Goal: Check status: Check status

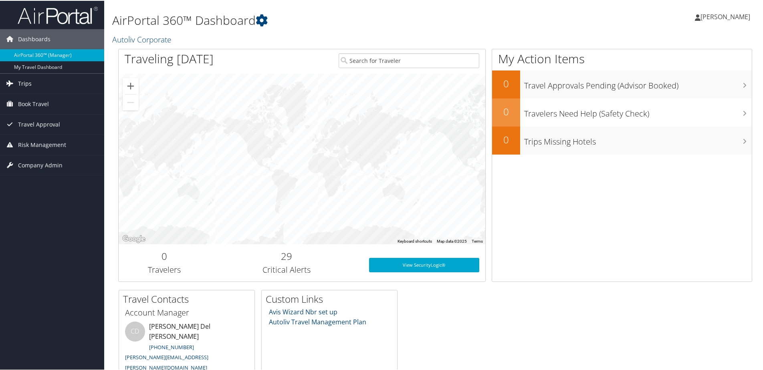
click at [11, 84] on icon at bounding box center [10, 83] width 12 height 12
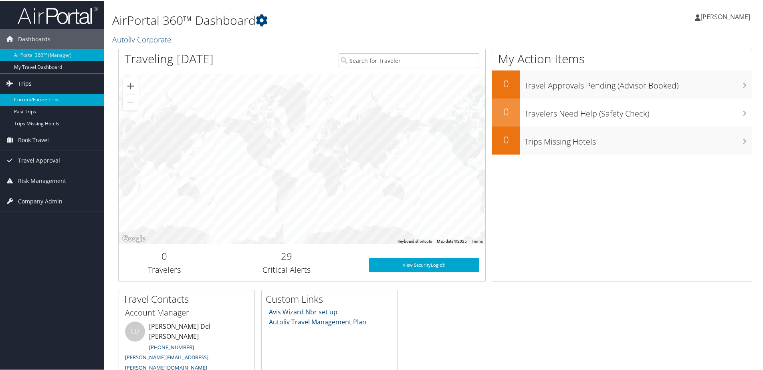
click at [11, 98] on link "Current/Future Trips" at bounding box center [52, 99] width 104 height 12
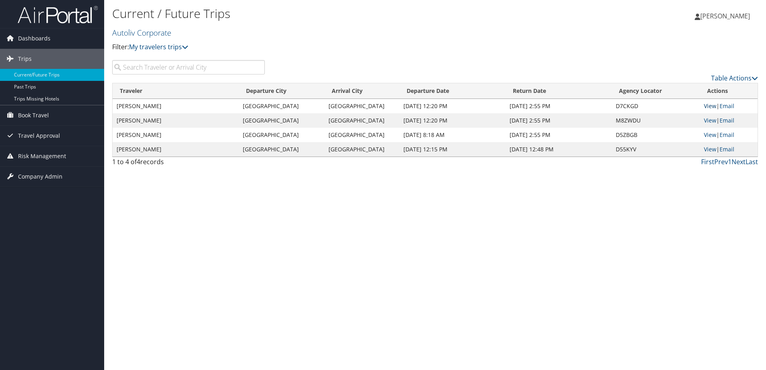
click at [711, 109] on link "View" at bounding box center [710, 106] width 12 height 8
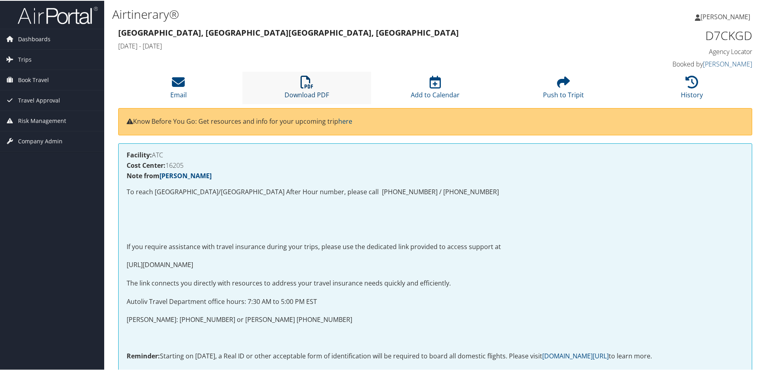
click at [310, 88] on icon at bounding box center [307, 81] width 13 height 13
click at [30, 56] on span "Trips" at bounding box center [25, 59] width 14 height 20
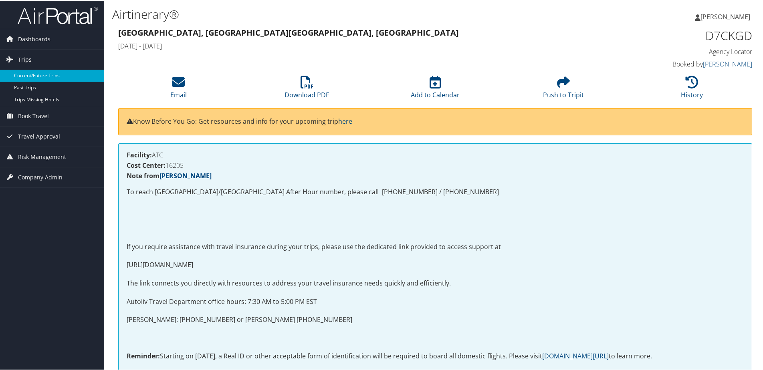
click at [43, 77] on link "Current/Future Trips" at bounding box center [52, 75] width 104 height 12
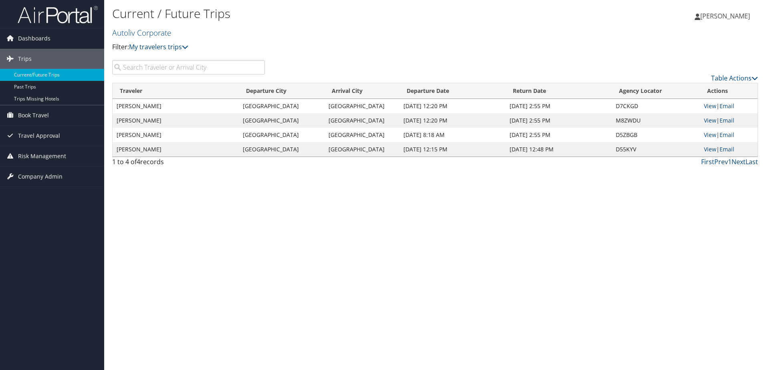
click at [140, 64] on input "search" at bounding box center [188, 67] width 153 height 14
click at [152, 68] on input "search" at bounding box center [188, 67] width 153 height 14
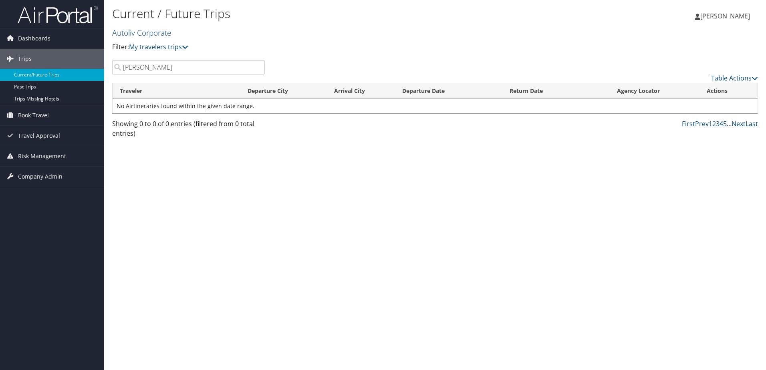
click at [157, 72] on input "[PERSON_NAME]" at bounding box center [188, 67] width 153 height 14
type input "[PERSON_NAME]"
click at [717, 16] on span "[PERSON_NAME]" at bounding box center [726, 16] width 50 height 9
click at [675, 118] on link "Sign Out" at bounding box center [704, 117] width 89 height 14
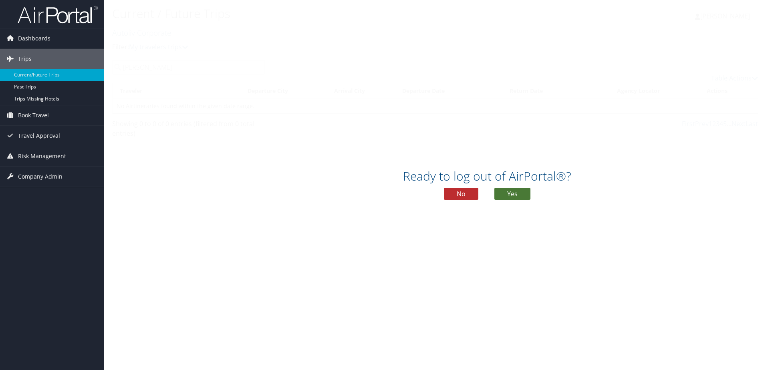
click at [521, 194] on button "Yes" at bounding box center [513, 194] width 36 height 12
